Goal: Transaction & Acquisition: Purchase product/service

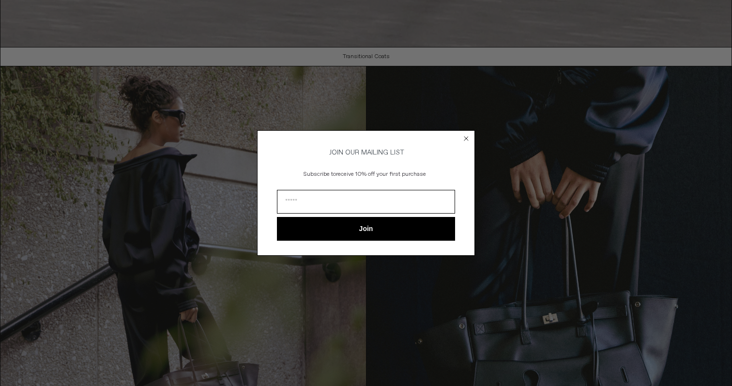
click at [470, 134] on icon "Close dialog" at bounding box center [467, 139] width 10 height 10
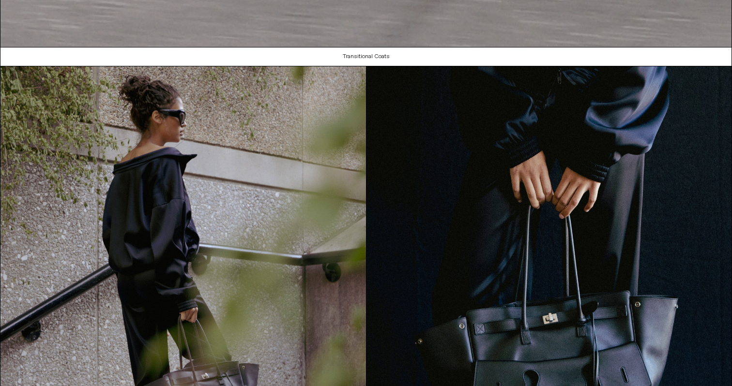
click at [464, 136] on div "Close dialog JOIN OUR MAILING LIST Subscribe to receive 10% off your first purc…" at bounding box center [366, 207] width 218 height 144
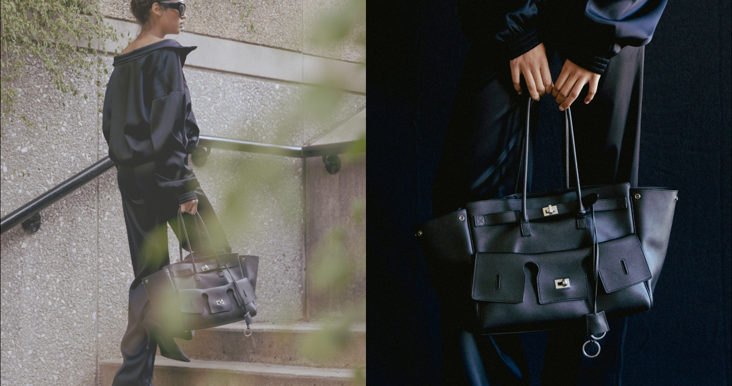
scroll to position [595, 0]
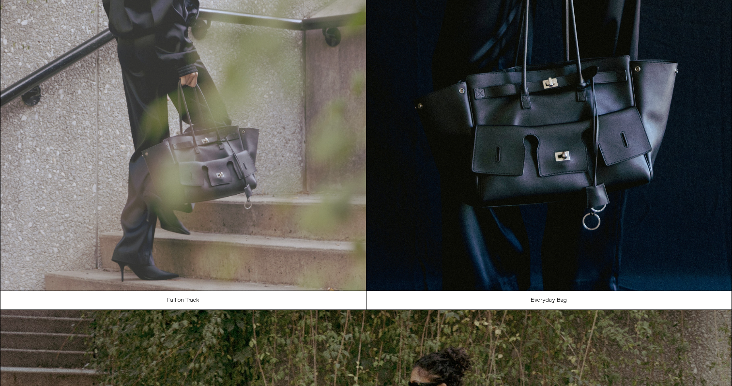
click at [319, 164] on img at bounding box center [183, 61] width 366 height 460
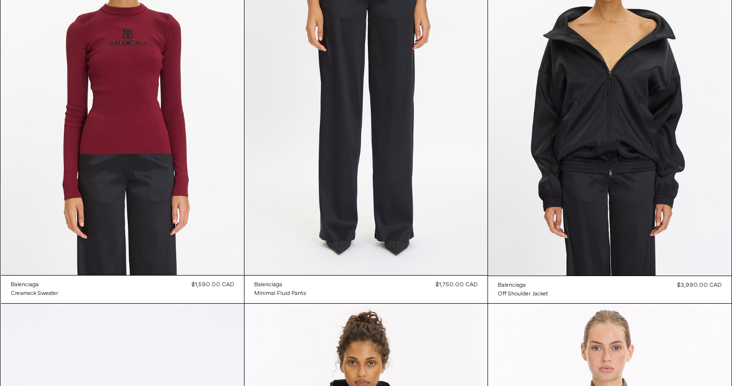
scroll to position [181, 0]
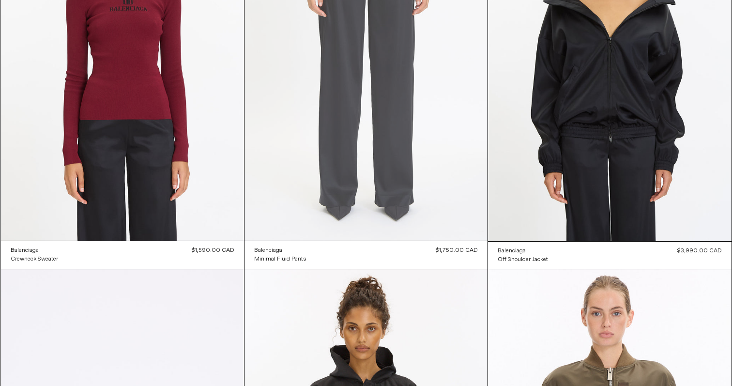
click at [306, 157] on at bounding box center [366, 58] width 243 height 365
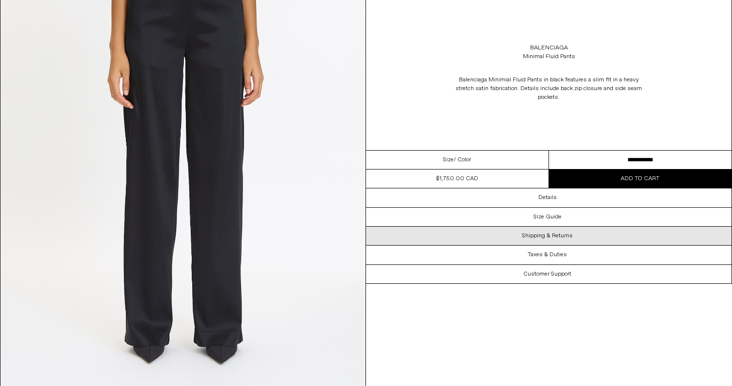
click at [506, 234] on div "Shipping & Returns" at bounding box center [549, 236] width 366 height 18
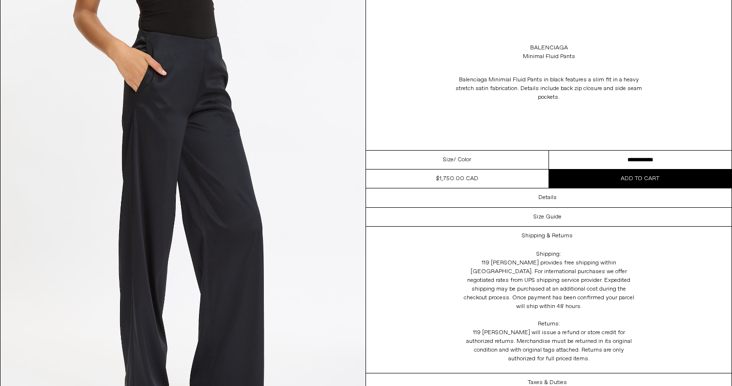
scroll to position [516, 0]
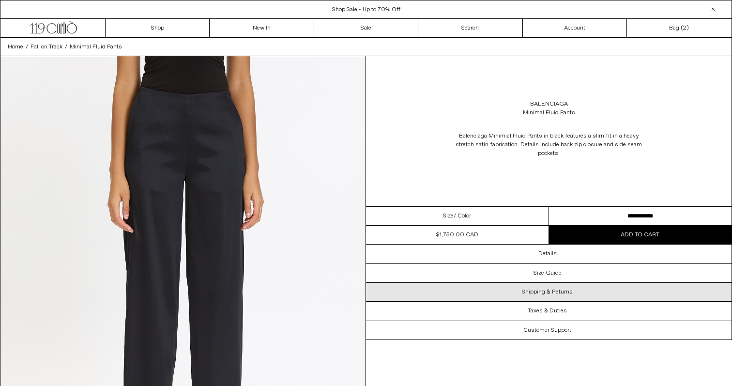
click at [545, 290] on h3 "Shipping & Returns" at bounding box center [547, 292] width 51 height 7
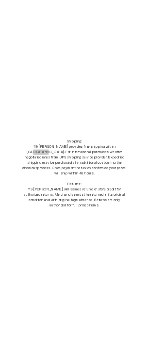
scroll to position [263, 0]
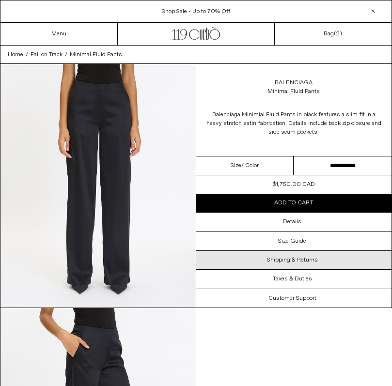
click at [298, 254] on div "Shipping & Returns" at bounding box center [294, 260] width 196 height 18
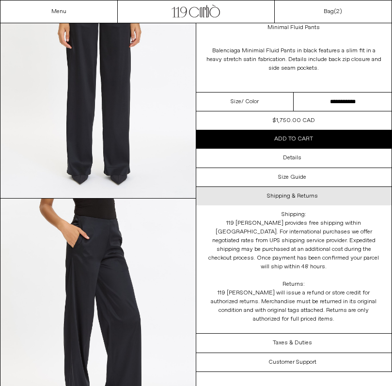
scroll to position [114, 0]
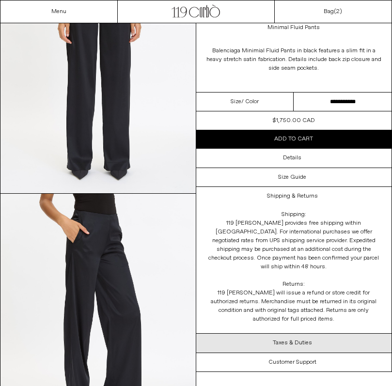
click at [274, 334] on div "Taxes & Duties" at bounding box center [294, 343] width 196 height 18
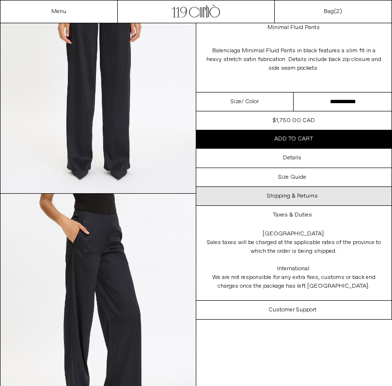
click at [306, 202] on div "Shipping & Returns" at bounding box center [294, 196] width 196 height 18
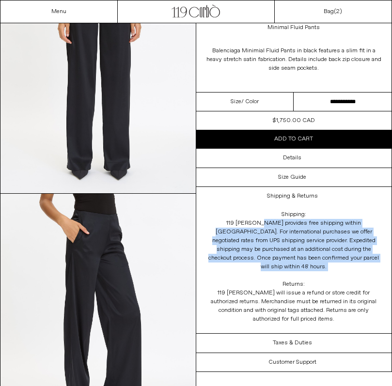
drag, startPoint x: 211, startPoint y: 222, endPoint x: 369, endPoint y: 263, distance: 162.6
click at [369, 263] on div "Shipping: 119 Corbo provides free shipping within Canada. For international pur…" at bounding box center [294, 269] width 194 height 128
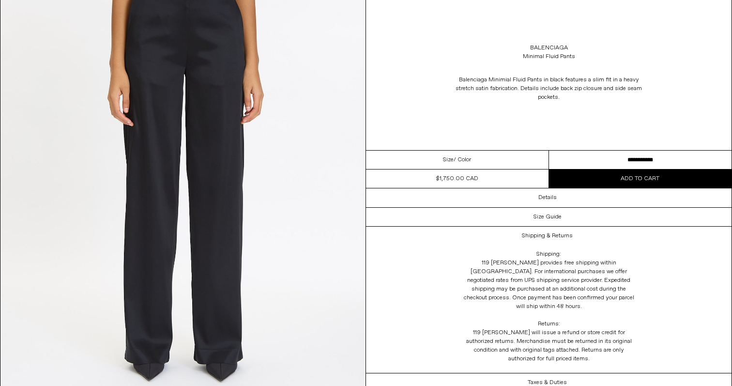
scroll to position [0, 0]
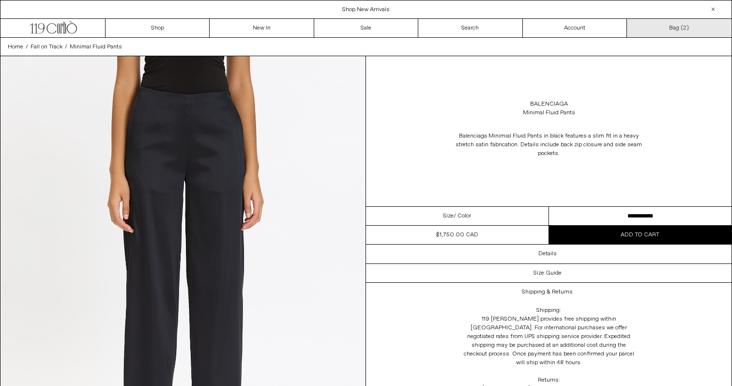
click at [391, 29] on link "Bag ( 2 )" at bounding box center [679, 28] width 104 height 18
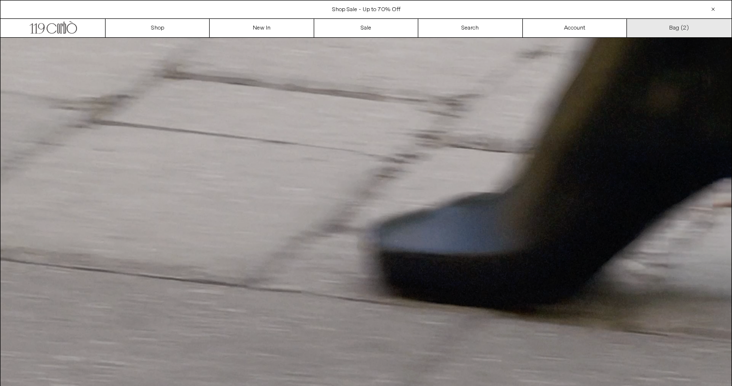
click at [680, 21] on link "Bag ( 2 )" at bounding box center [679, 28] width 104 height 18
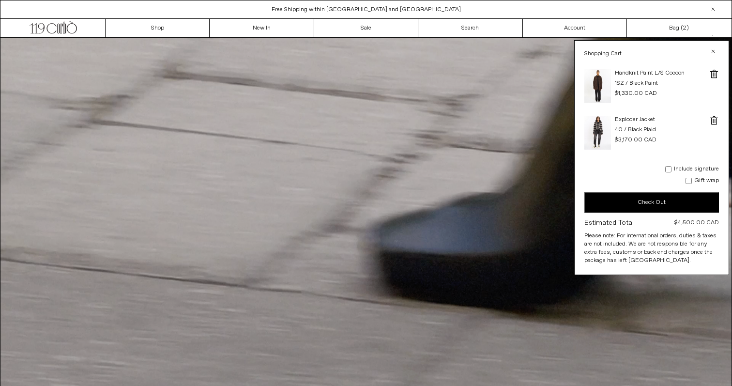
click at [637, 201] on button "Check Out" at bounding box center [652, 202] width 135 height 20
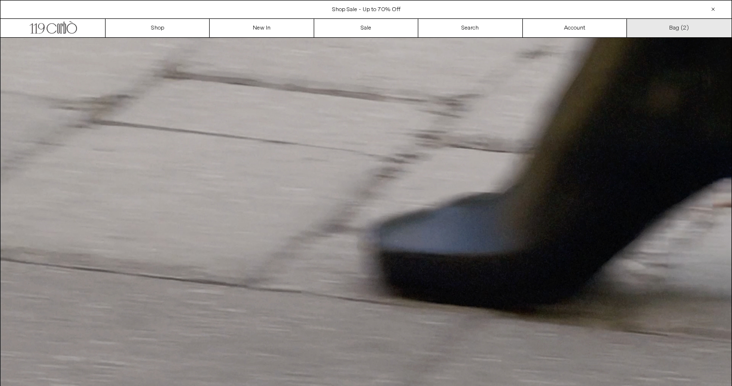
click at [651, 29] on link "Bag ( 2 )" at bounding box center [679, 28] width 104 height 18
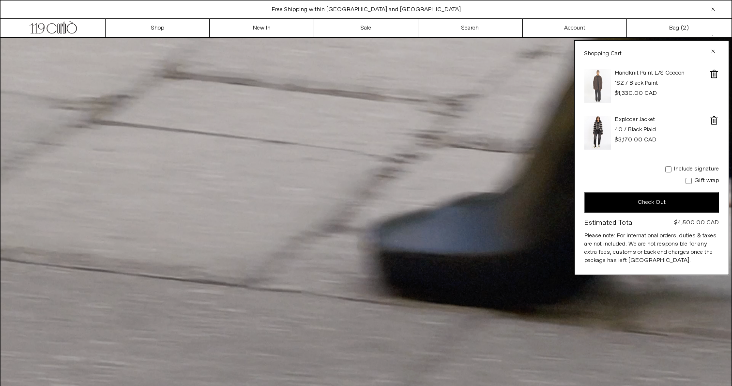
click at [602, 73] on img at bounding box center [598, 86] width 27 height 34
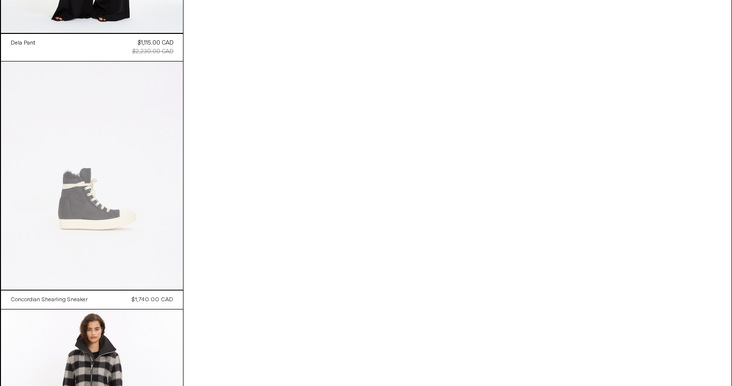
scroll to position [1640, 0]
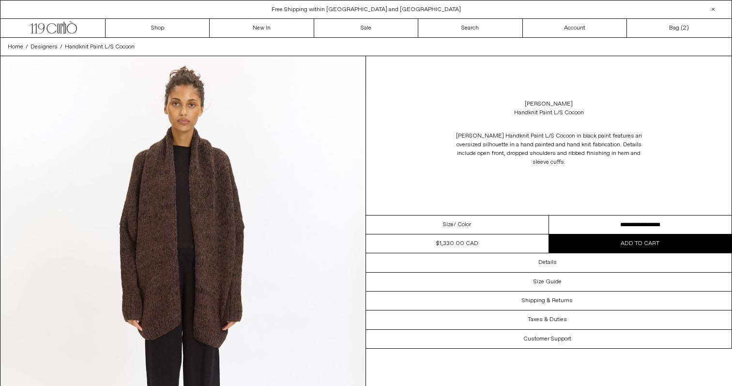
drag, startPoint x: 453, startPoint y: 134, endPoint x: 563, endPoint y: 174, distance: 116.9
click at [563, 174] on div "Lauren Manoogian Handknit Paint L/S Cocoon in black paint features an oversized…" at bounding box center [549, 149] width 366 height 54
click at [401, 29] on link "Sale" at bounding box center [366, 28] width 104 height 18
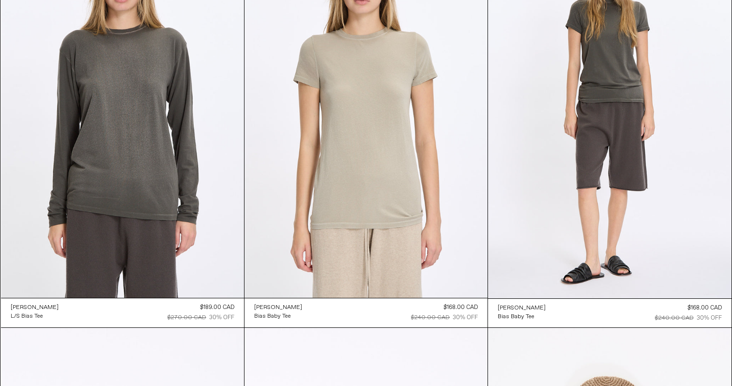
scroll to position [1091, 0]
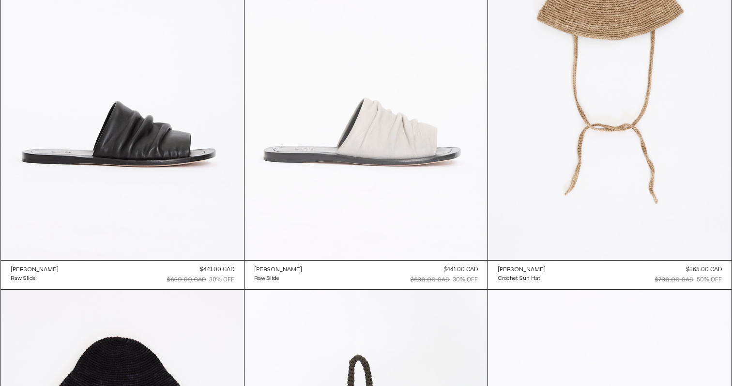
scroll to position [1350, 0]
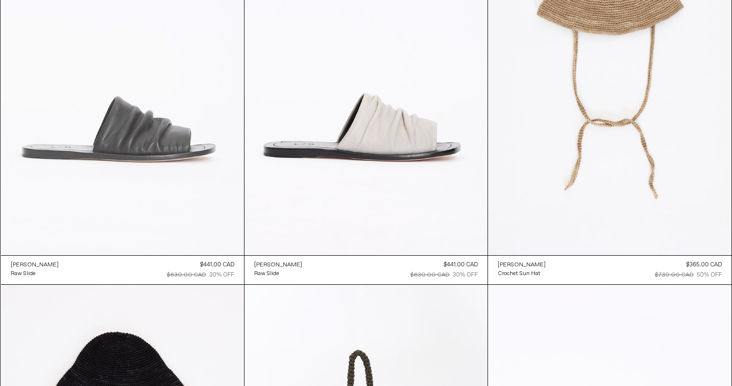
click at [175, 124] on at bounding box center [122, 73] width 243 height 365
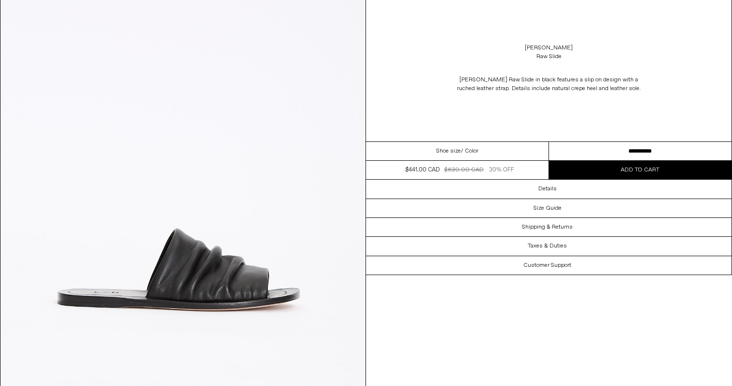
scroll to position [91, 0]
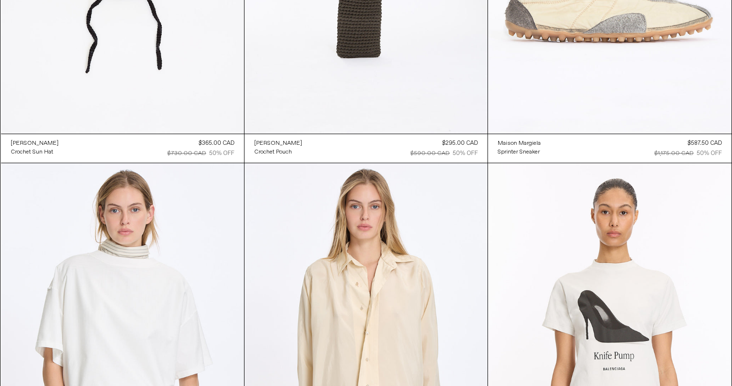
scroll to position [1867, 0]
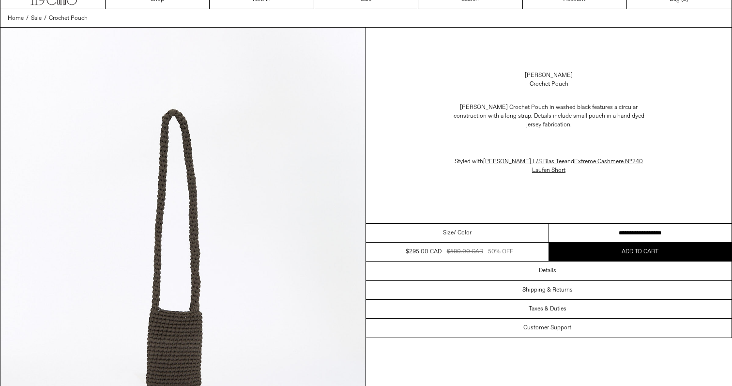
scroll to position [42, 0]
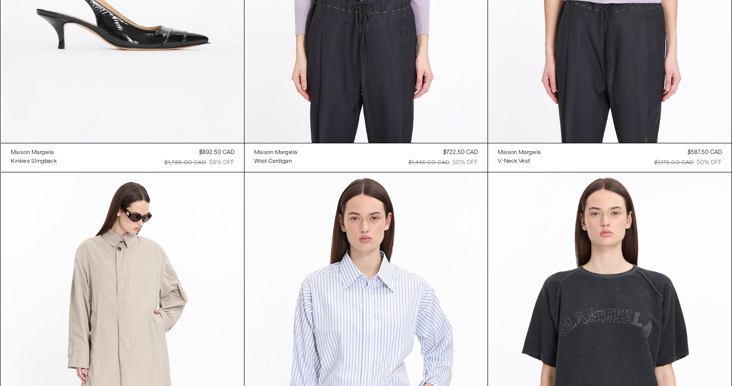
scroll to position [4225, 0]
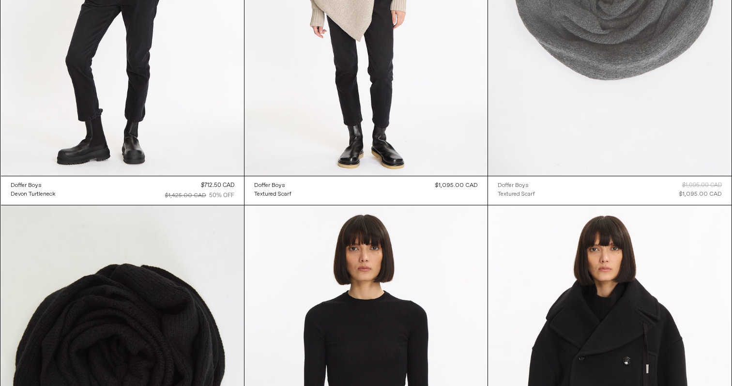
scroll to position [15666, 0]
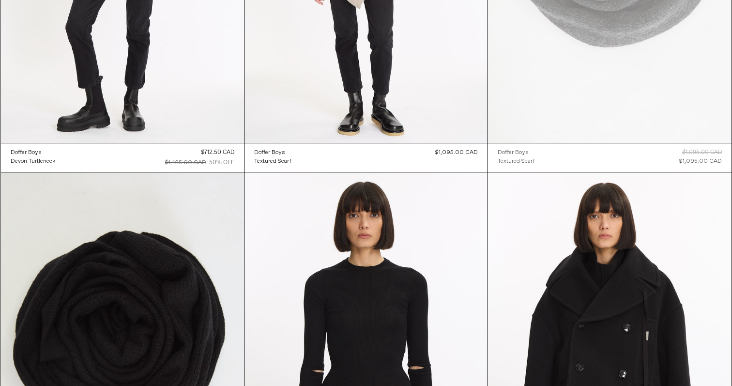
click at [667, 153] on div "Doffer Boys Textured Scarf Regular price $1,095.00 CAD $1,095.00 CAD Sale price…" at bounding box center [609, 157] width 243 height 29
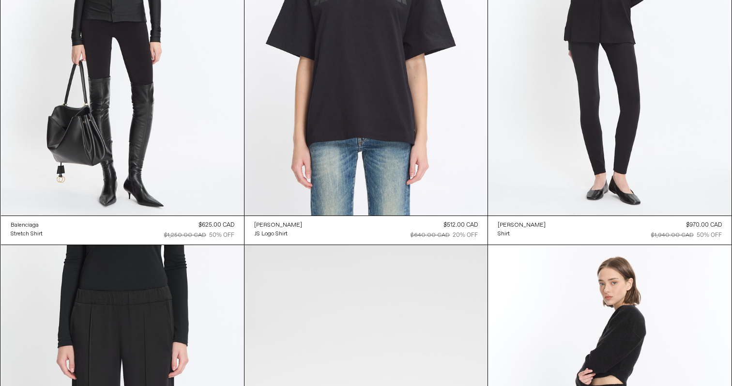
scroll to position [12033, 0]
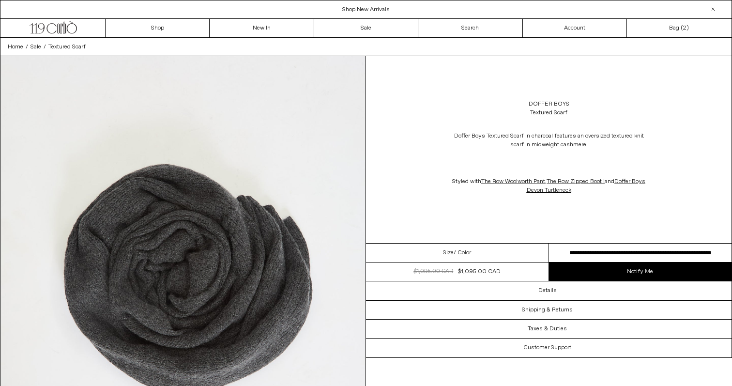
drag, startPoint x: 458, startPoint y: 272, endPoint x: 500, endPoint y: 272, distance: 42.1
click at [500, 272] on dl "Regular price $1,095.00 CAD $1,095.00 CAD Sale price $1,095.00 CAD $1,095.00 CA…" at bounding box center [457, 272] width 183 height 18
click at [481, 271] on div "$1,095.00 CAD" at bounding box center [479, 271] width 43 height 9
click at [553, 103] on link "Doffer Boys" at bounding box center [549, 104] width 41 height 9
drag, startPoint x: 555, startPoint y: 116, endPoint x: 524, endPoint y: 116, distance: 31.0
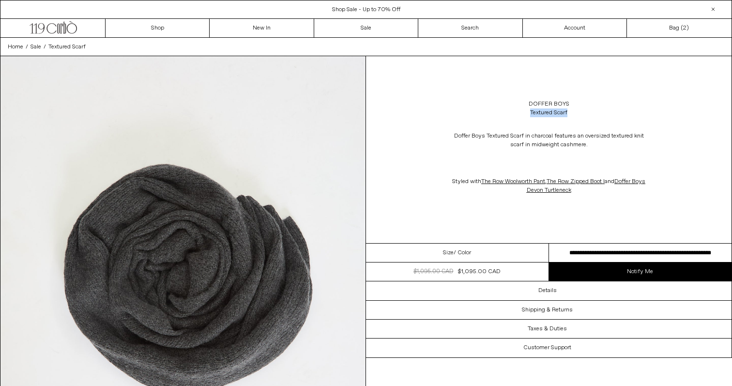
click at [524, 116] on div "Doffer Boys Textured Scarf" at bounding box center [549, 108] width 366 height 27
copy div "Textured Scarf"
click at [570, 217] on div "Doffer Boys Textured Scarf Doffer Boys Textured Scarf in charcoal features an o…" at bounding box center [549, 149] width 366 height 187
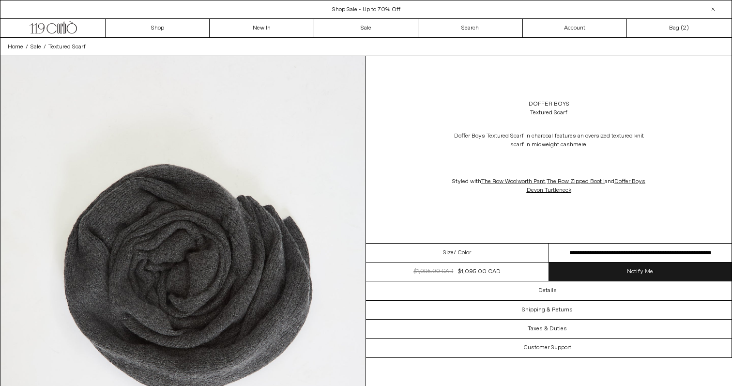
click at [610, 275] on link "Notify Me" at bounding box center [640, 272] width 183 height 18
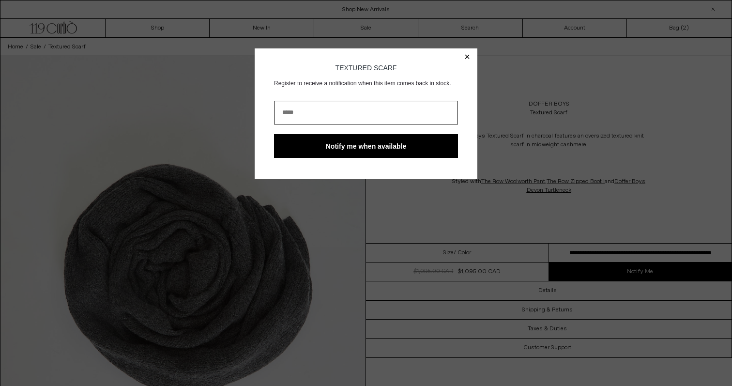
click at [546, 111] on body "**********" at bounding box center [366, 241] width 732 height 386
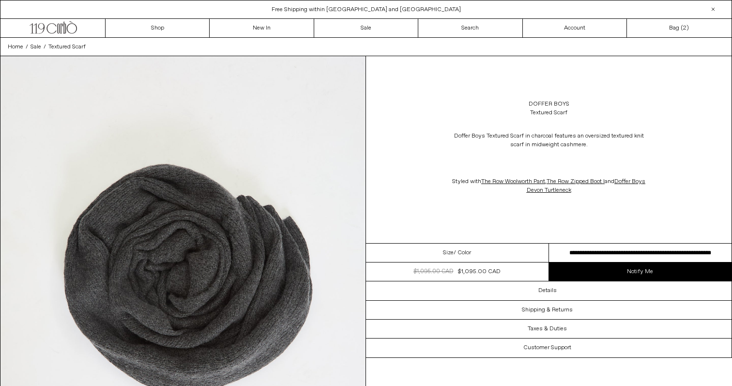
click at [654, 248] on select "**********" at bounding box center [640, 253] width 183 height 19
click at [628, 274] on link "Notify Me" at bounding box center [640, 272] width 183 height 18
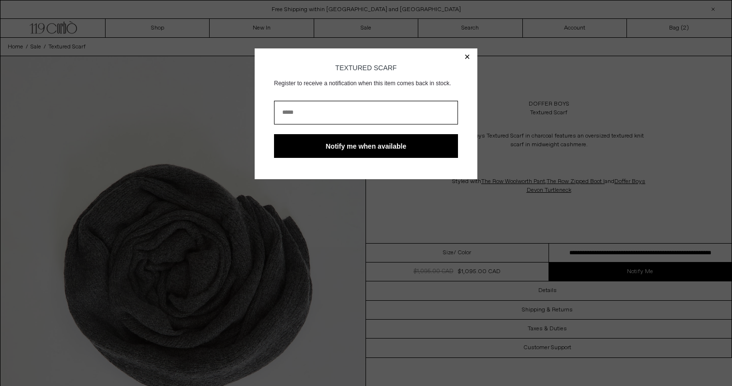
click at [621, 216] on body "**********" at bounding box center [366, 241] width 732 height 386
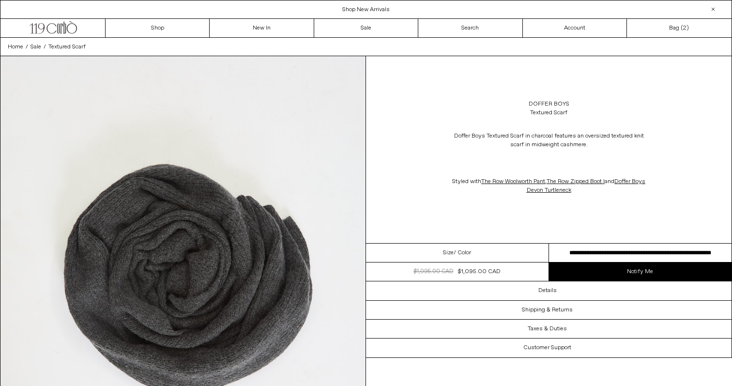
click at [628, 254] on select "**********" at bounding box center [640, 253] width 183 height 19
click at [634, 253] on select "**********" at bounding box center [640, 253] width 183 height 19
